Goal: Transaction & Acquisition: Purchase product/service

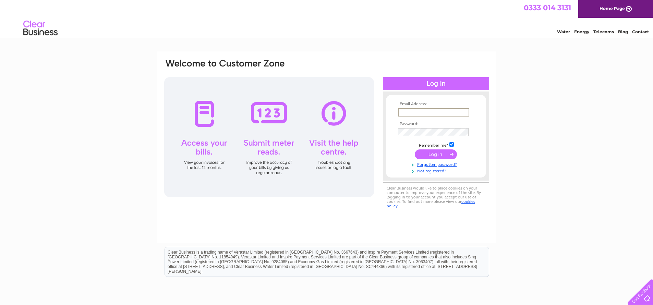
type input "aztec.tanning.studios@gmail.com"
click at [436, 154] on input "submit" at bounding box center [436, 154] width 42 height 10
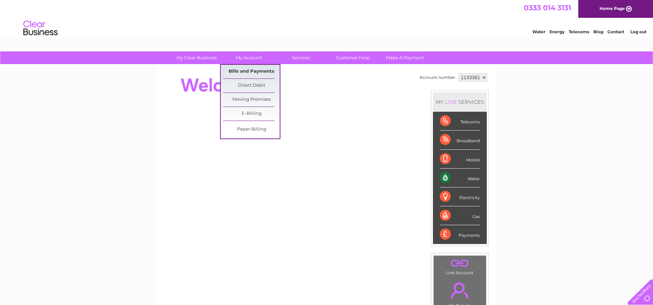
click at [247, 75] on link "Bills and Payments" at bounding box center [251, 72] width 57 height 14
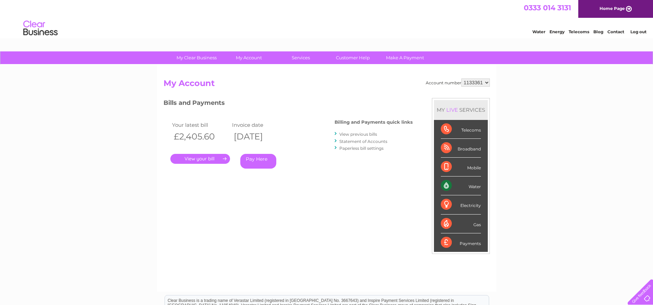
click at [353, 133] on link "View previous bills" at bounding box center [358, 134] width 38 height 5
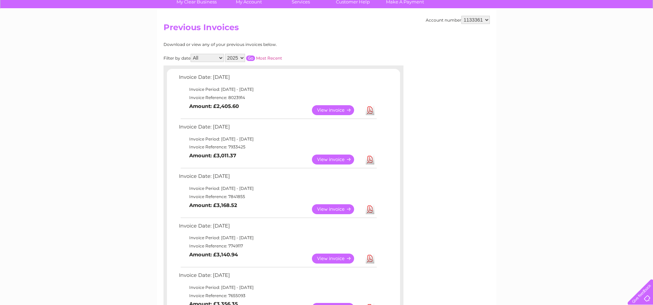
scroll to position [45, 0]
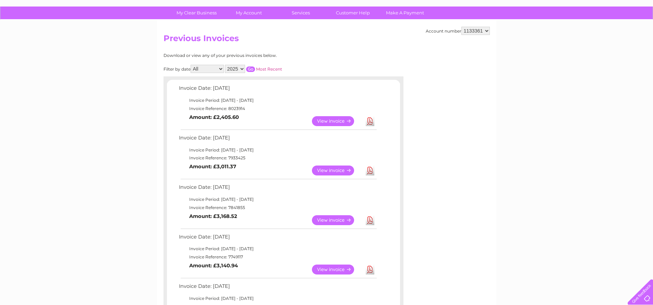
click at [338, 118] on link "View" at bounding box center [337, 121] width 50 height 10
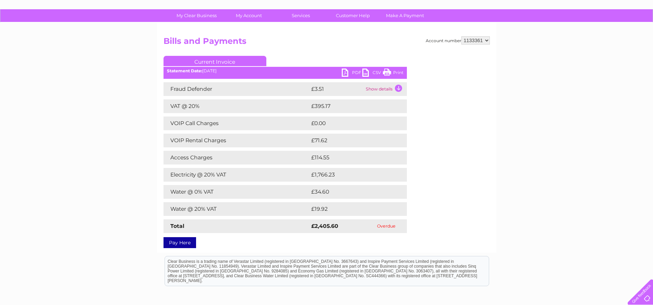
scroll to position [31, 0]
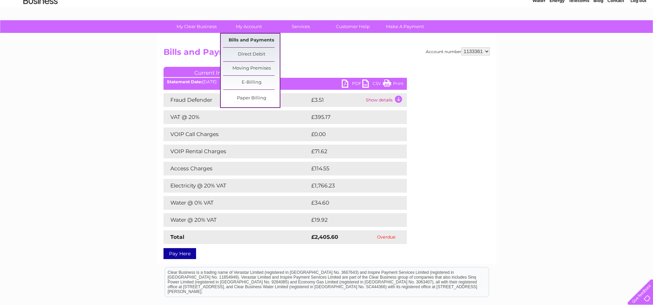
click at [246, 43] on link "Bills and Payments" at bounding box center [251, 41] width 57 height 14
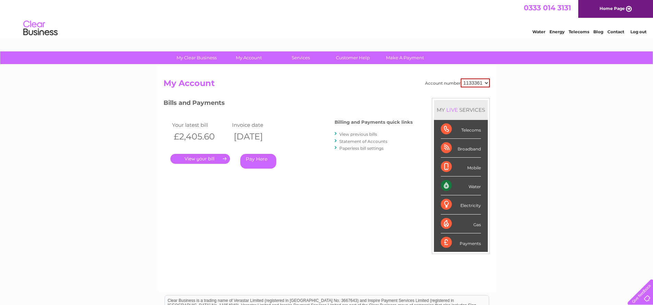
click at [349, 133] on link "View previous bills" at bounding box center [358, 134] width 38 height 5
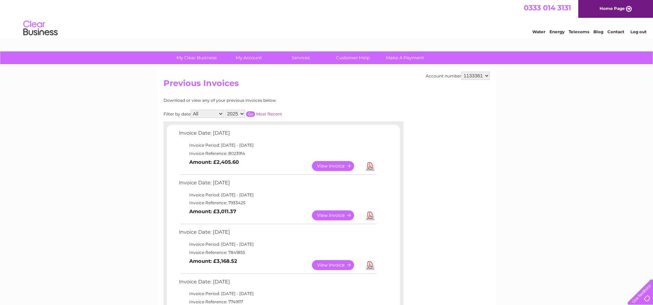
click at [336, 216] on link "View" at bounding box center [337, 215] width 50 height 10
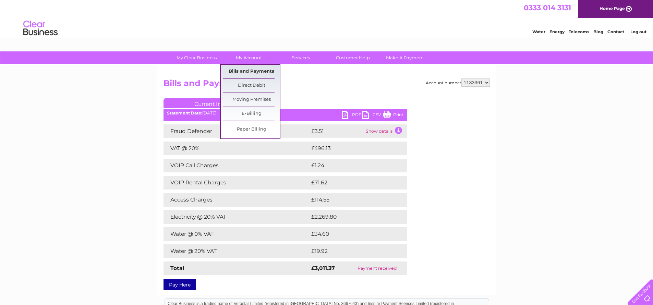
click at [248, 71] on link "Bills and Payments" at bounding box center [251, 72] width 57 height 14
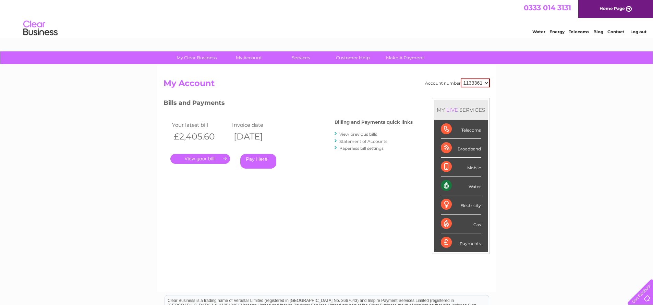
click at [252, 159] on link "Pay Here" at bounding box center [258, 161] width 36 height 15
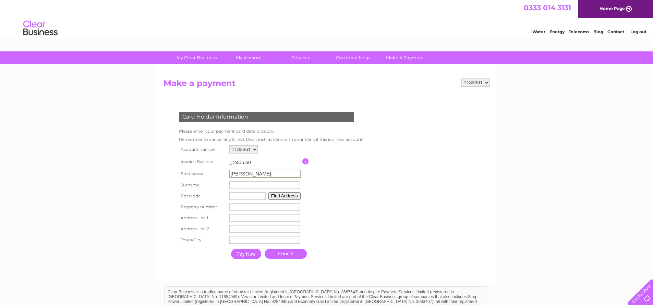
type input "jason"
type input "murgatroyd"
type input "bd74lq"
click at [245, 205] on input "number" at bounding box center [264, 207] width 71 height 8
type input "19"
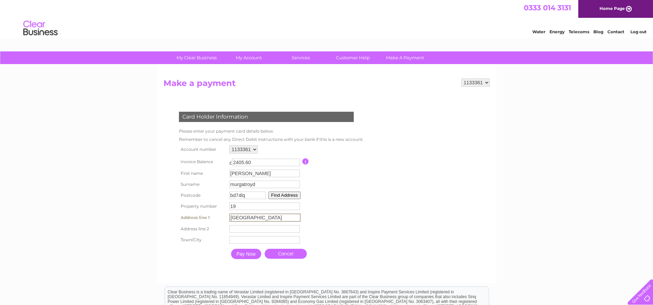
type input "poplar avenue"
type input "bradford"
click at [252, 256] on input "Pay Now" at bounding box center [245, 253] width 30 height 10
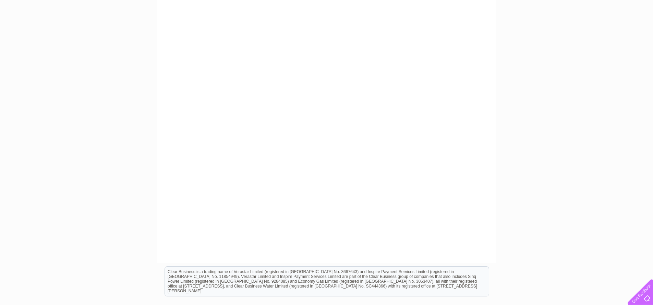
scroll to position [104, 0]
